Goal: Check status: Check status

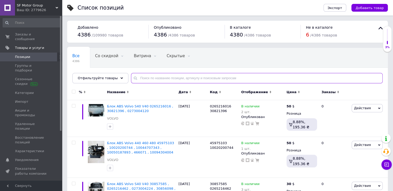
click at [167, 76] on input "text" at bounding box center [257, 78] width 252 height 10
paste input "1032A112"
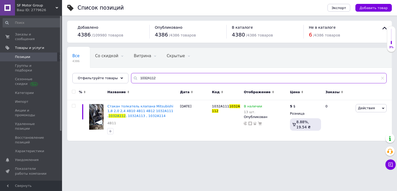
type input "1032A112"
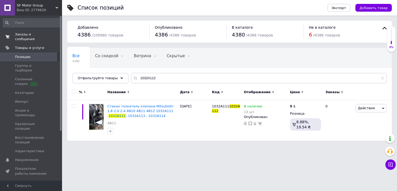
click at [42, 37] on link "Заказы и сообщения 0 0" at bounding box center [32, 36] width 64 height 13
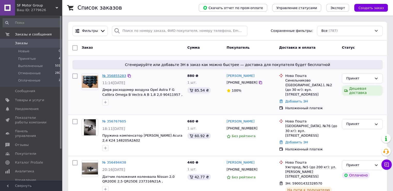
click at [114, 75] on link "№ 356855283" at bounding box center [114, 76] width 24 height 4
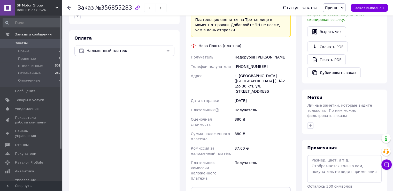
scroll to position [171, 0]
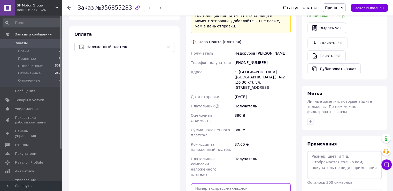
click at [249, 183] on input "text" at bounding box center [241, 188] width 100 height 10
paste input "59001432892593"
type input "59001432892593"
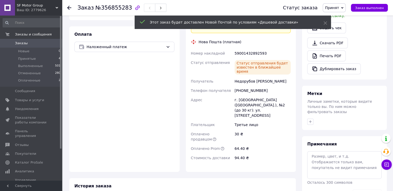
click at [46, 40] on link "Заказы 0" at bounding box center [32, 43] width 64 height 9
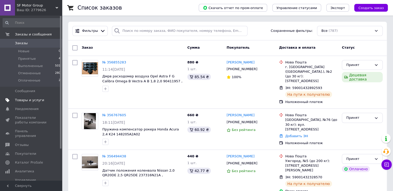
click at [38, 99] on span "Товары и услуги" at bounding box center [29, 100] width 29 height 5
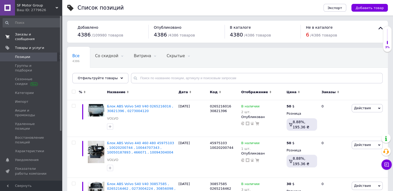
click at [37, 32] on span "Заказы и сообщения" at bounding box center [31, 36] width 33 height 9
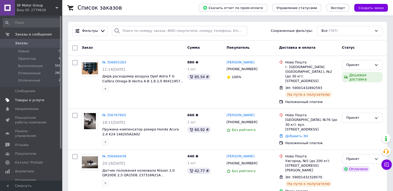
click at [23, 100] on span "Товары и услуги" at bounding box center [29, 100] width 29 height 5
